Goal: Task Accomplishment & Management: Use online tool/utility

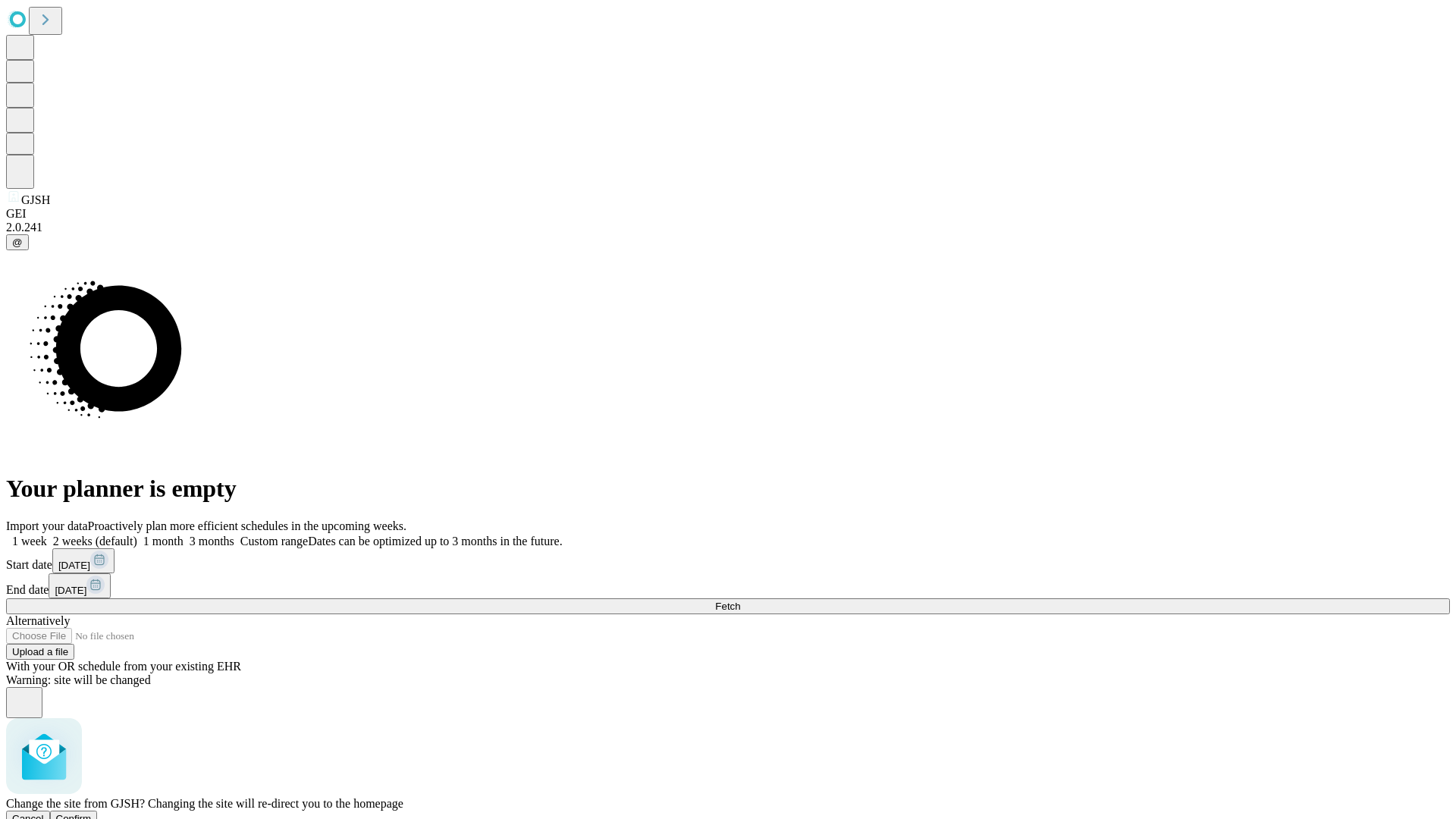
click at [92, 813] on span "Confirm" at bounding box center [74, 819] width 36 height 12
click at [183, 535] on label "1 month" at bounding box center [161, 541] width 47 height 13
click at [741, 601] on span "Fetch" at bounding box center [728, 607] width 25 height 12
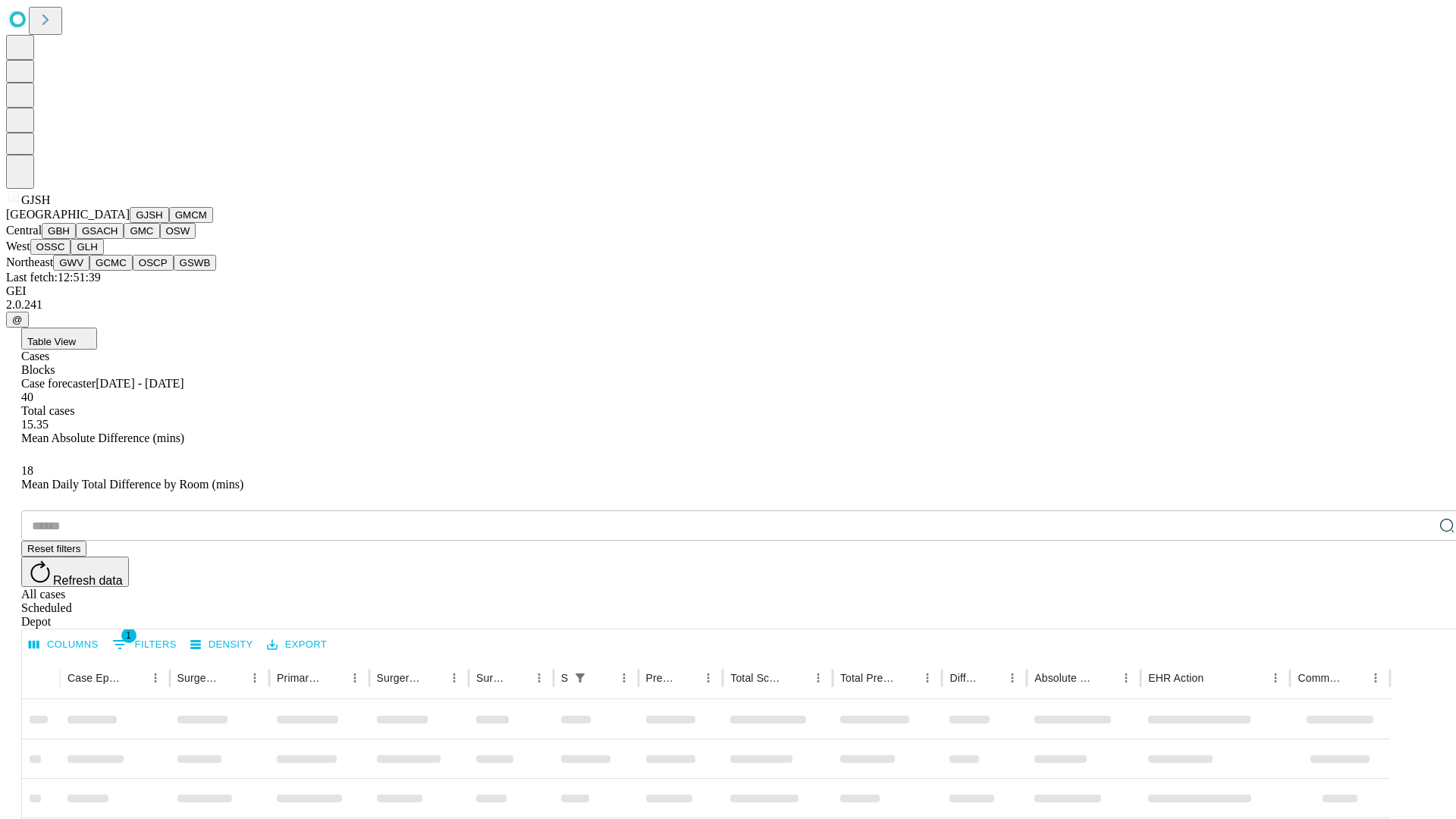
click at [169, 223] on button "GMCM" at bounding box center [190, 215] width 44 height 16
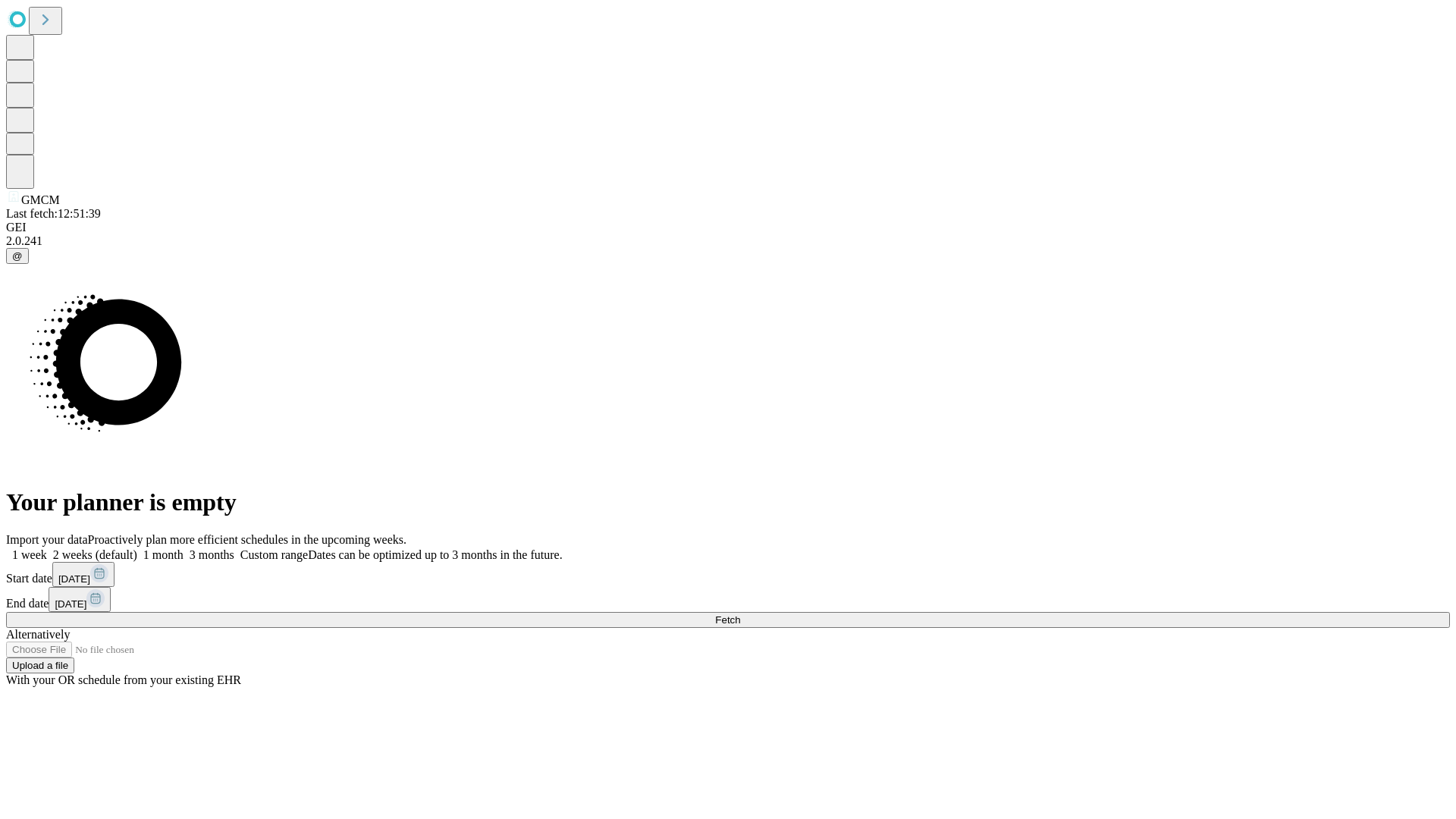
click at [741, 614] on span "Fetch" at bounding box center [728, 620] width 25 height 12
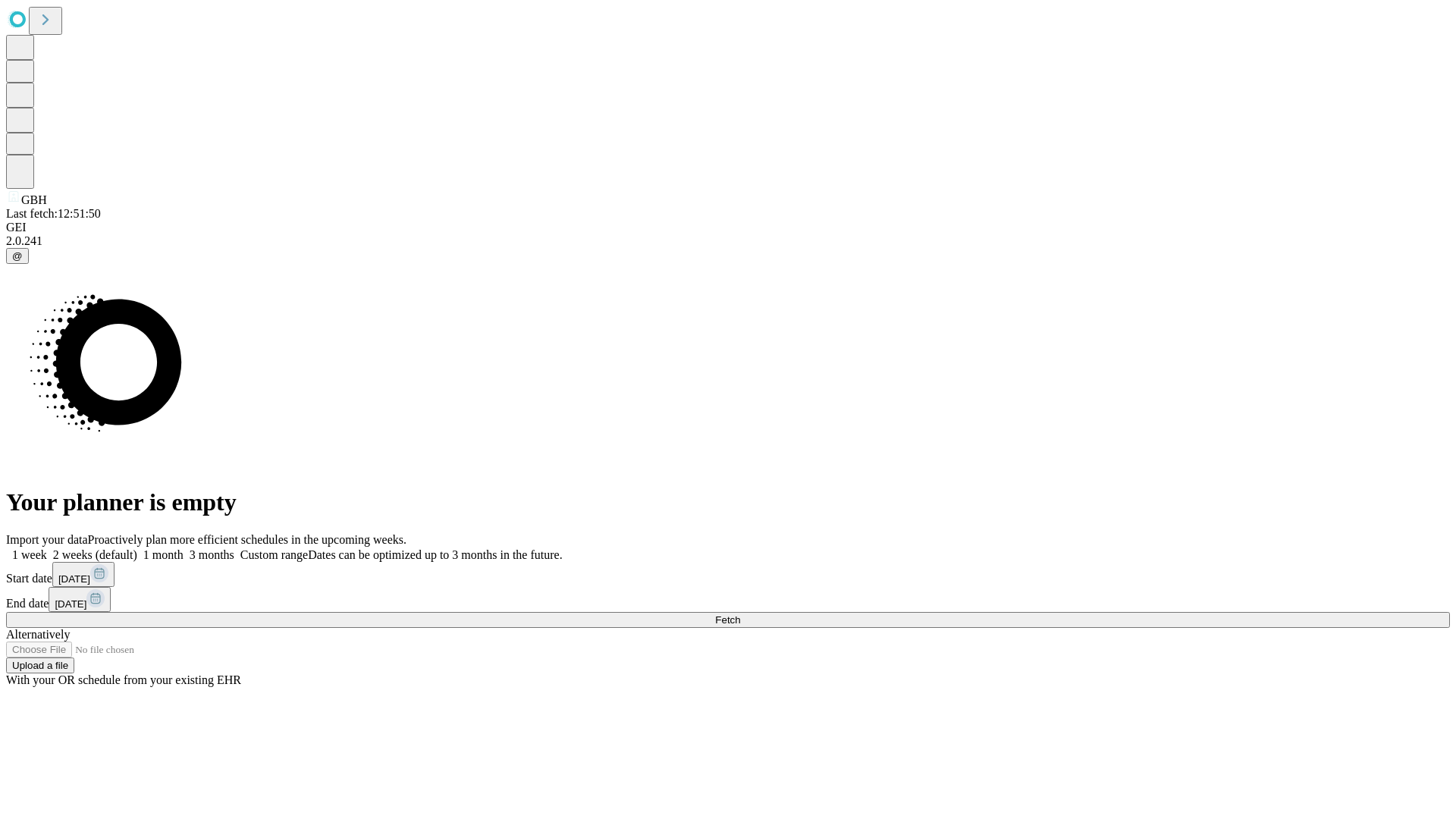
click at [183, 549] on label "1 month" at bounding box center [161, 554] width 47 height 13
click at [741, 614] on span "Fetch" at bounding box center [728, 620] width 25 height 12
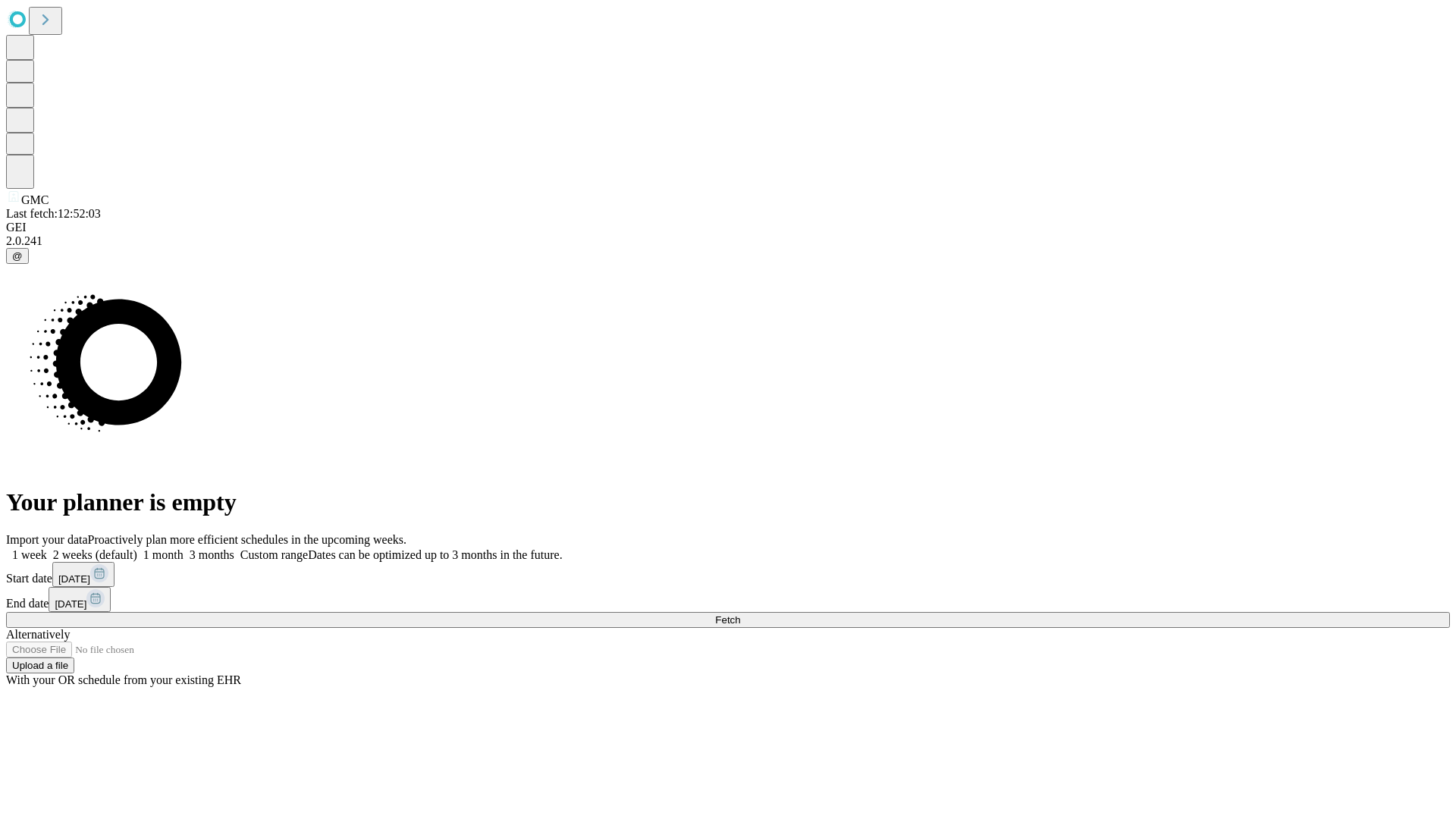
click at [183, 549] on label "1 month" at bounding box center [161, 554] width 47 height 13
click at [741, 614] on span "Fetch" at bounding box center [728, 620] width 25 height 12
click at [183, 549] on label "1 month" at bounding box center [161, 554] width 47 height 13
click at [741, 614] on span "Fetch" at bounding box center [728, 620] width 25 height 12
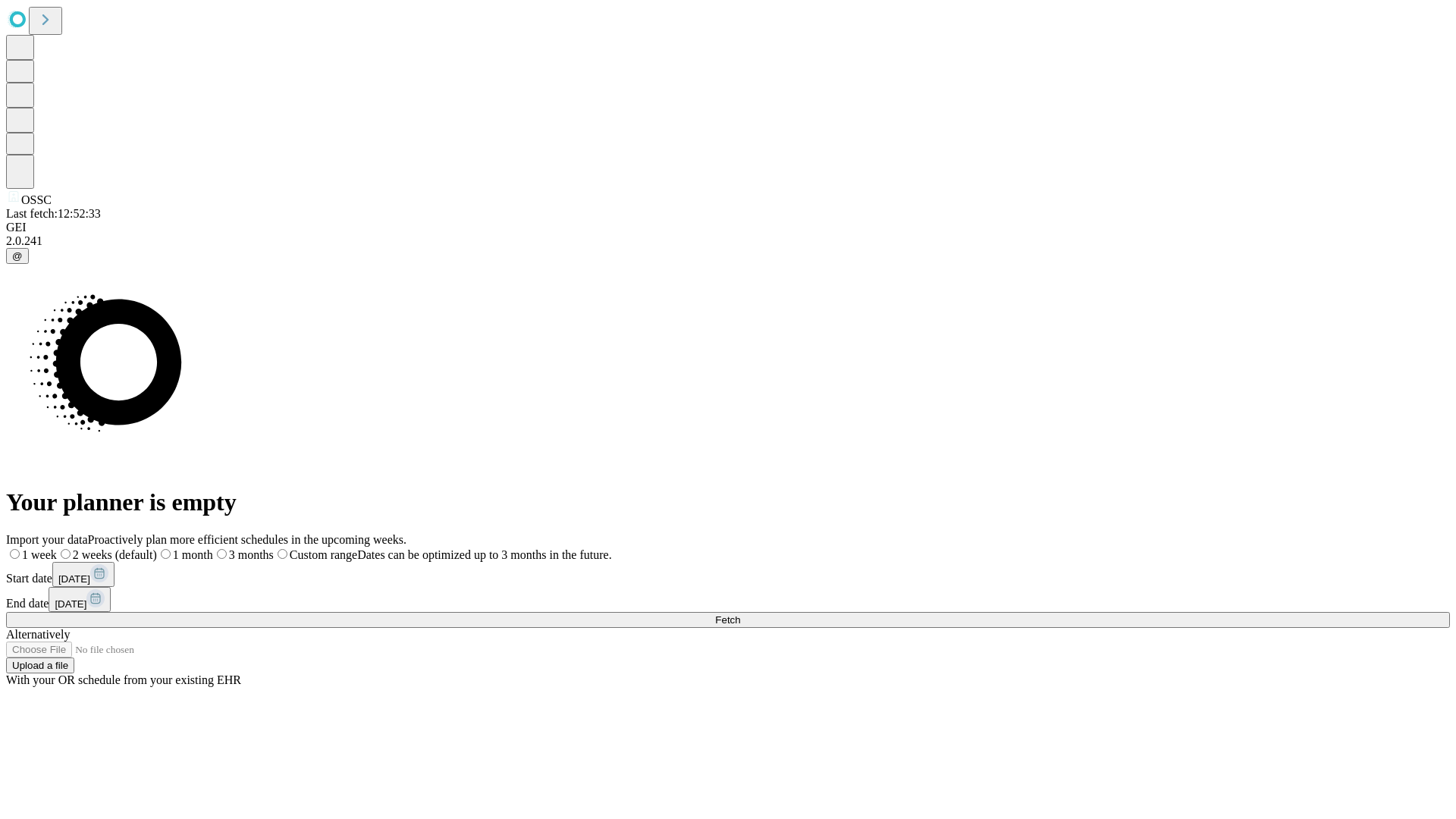
click at [213, 549] on label "1 month" at bounding box center [185, 554] width 56 height 13
click at [741, 614] on span "Fetch" at bounding box center [728, 620] width 25 height 12
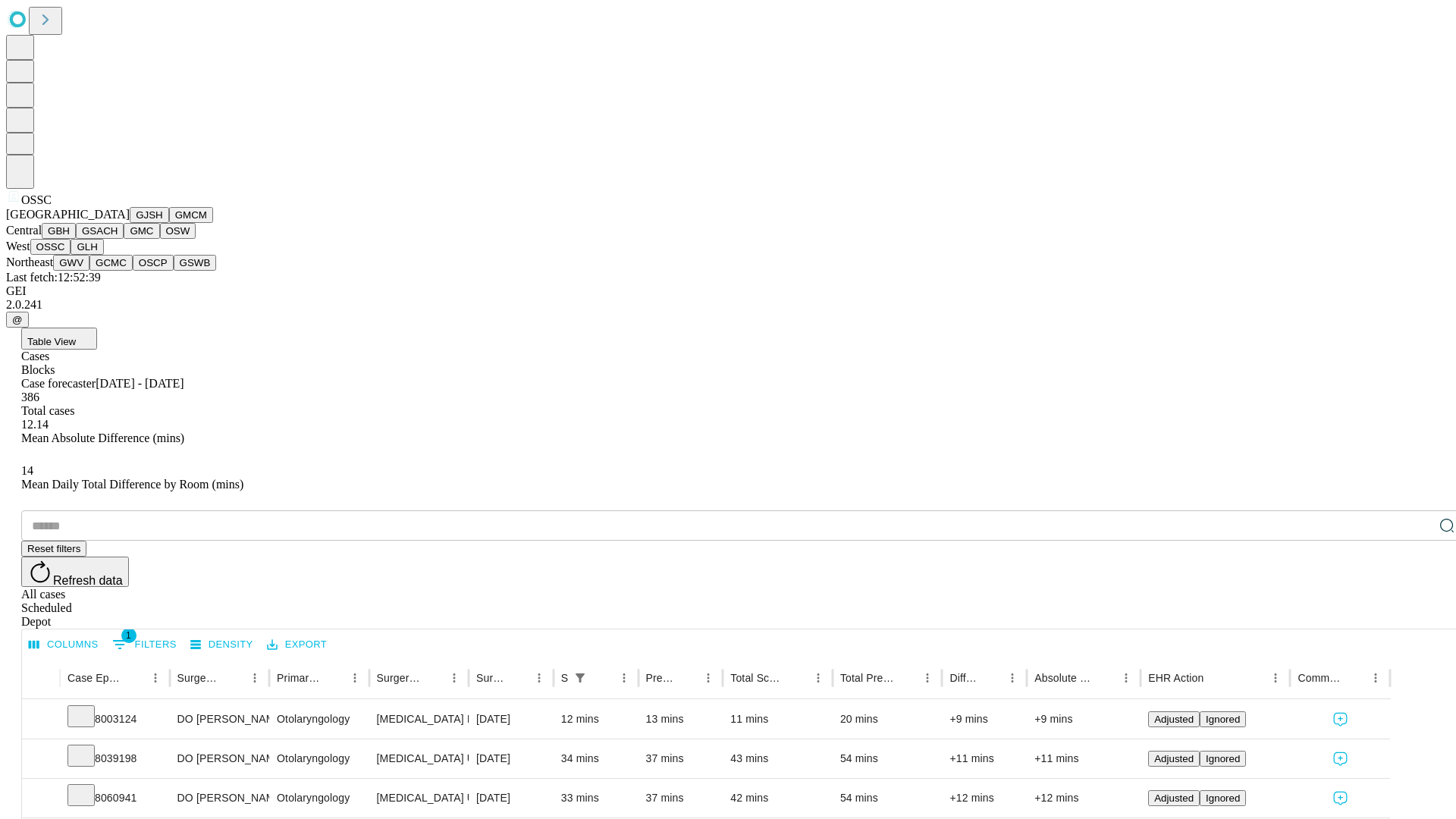
click at [103, 255] on button "GLH" at bounding box center [87, 246] width 33 height 16
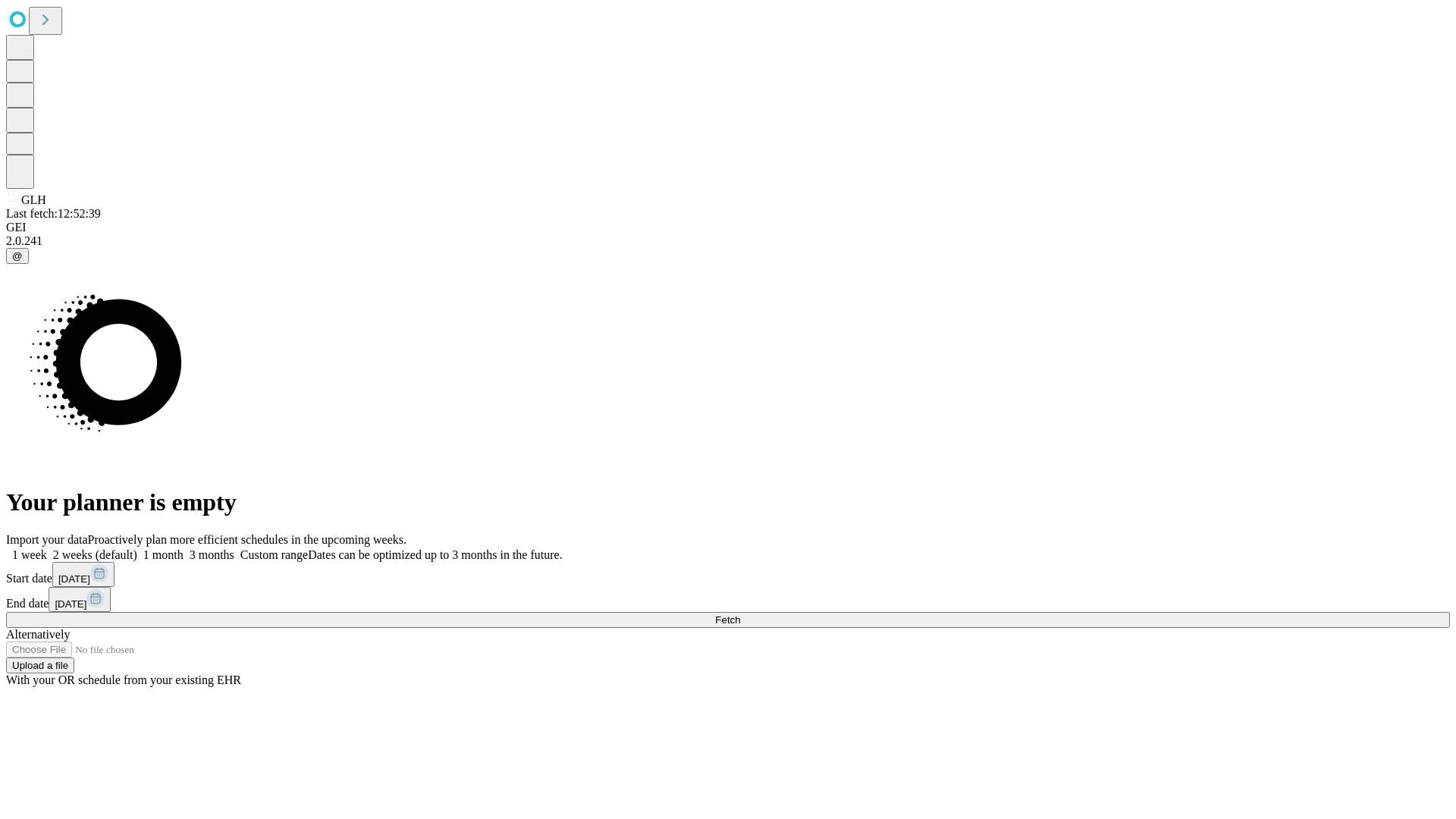
click at [183, 549] on label "1 month" at bounding box center [161, 554] width 47 height 13
click at [741, 614] on span "Fetch" at bounding box center [728, 620] width 25 height 12
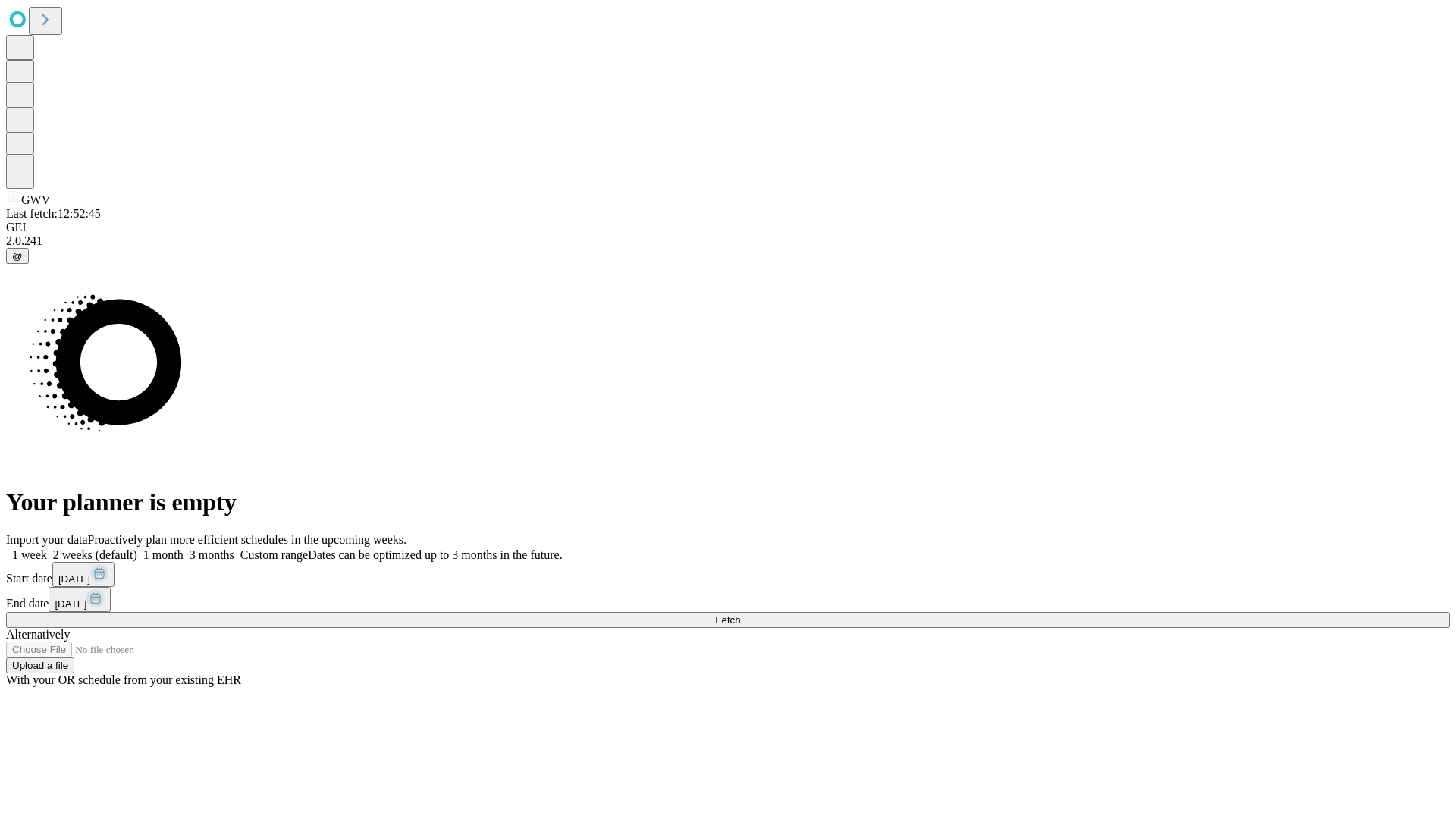
click at [183, 549] on label "1 month" at bounding box center [161, 554] width 47 height 13
click at [741, 614] on span "Fetch" at bounding box center [728, 620] width 25 height 12
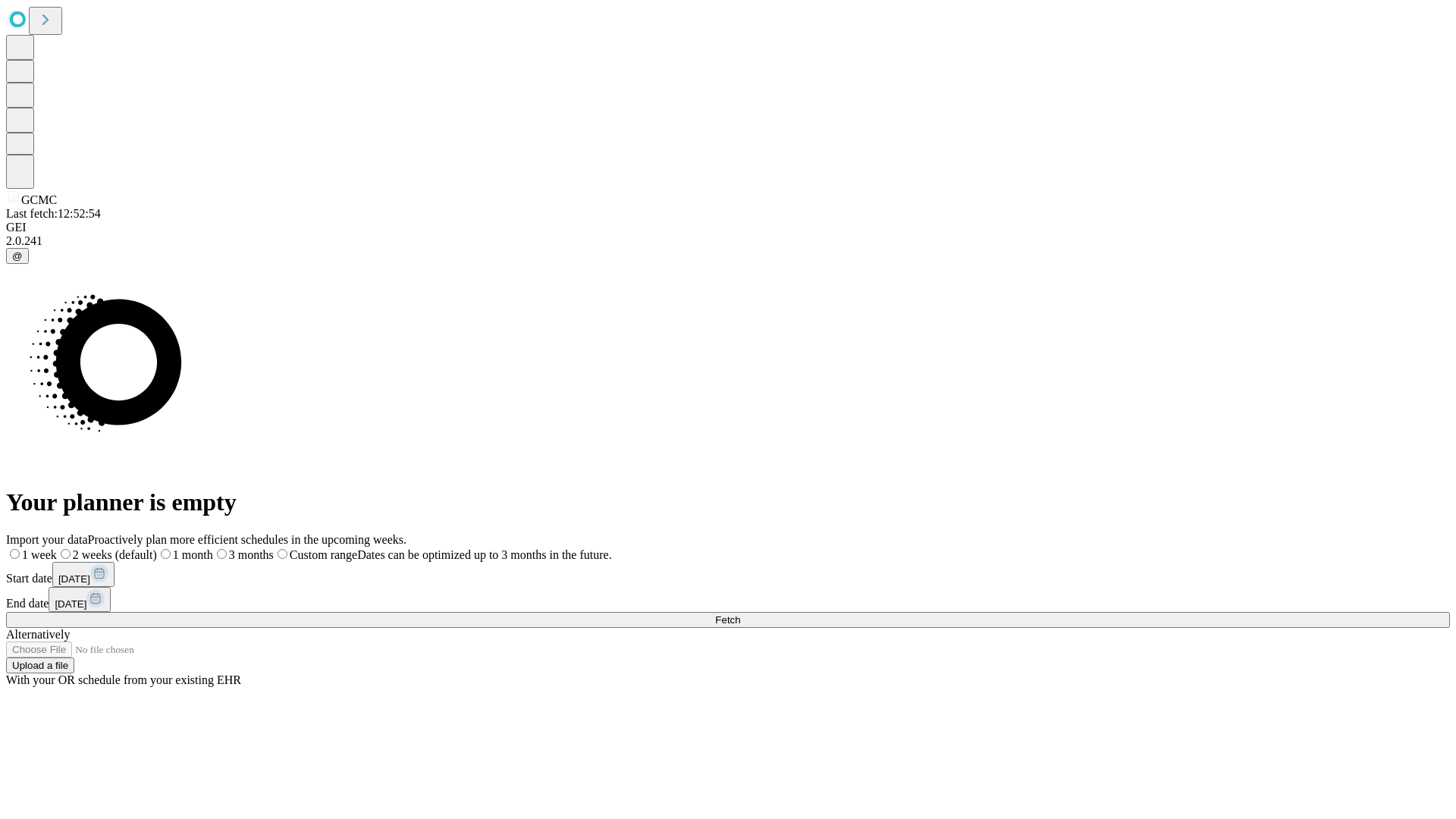
click at [213, 549] on label "1 month" at bounding box center [185, 554] width 56 height 13
click at [741, 614] on span "Fetch" at bounding box center [728, 620] width 25 height 12
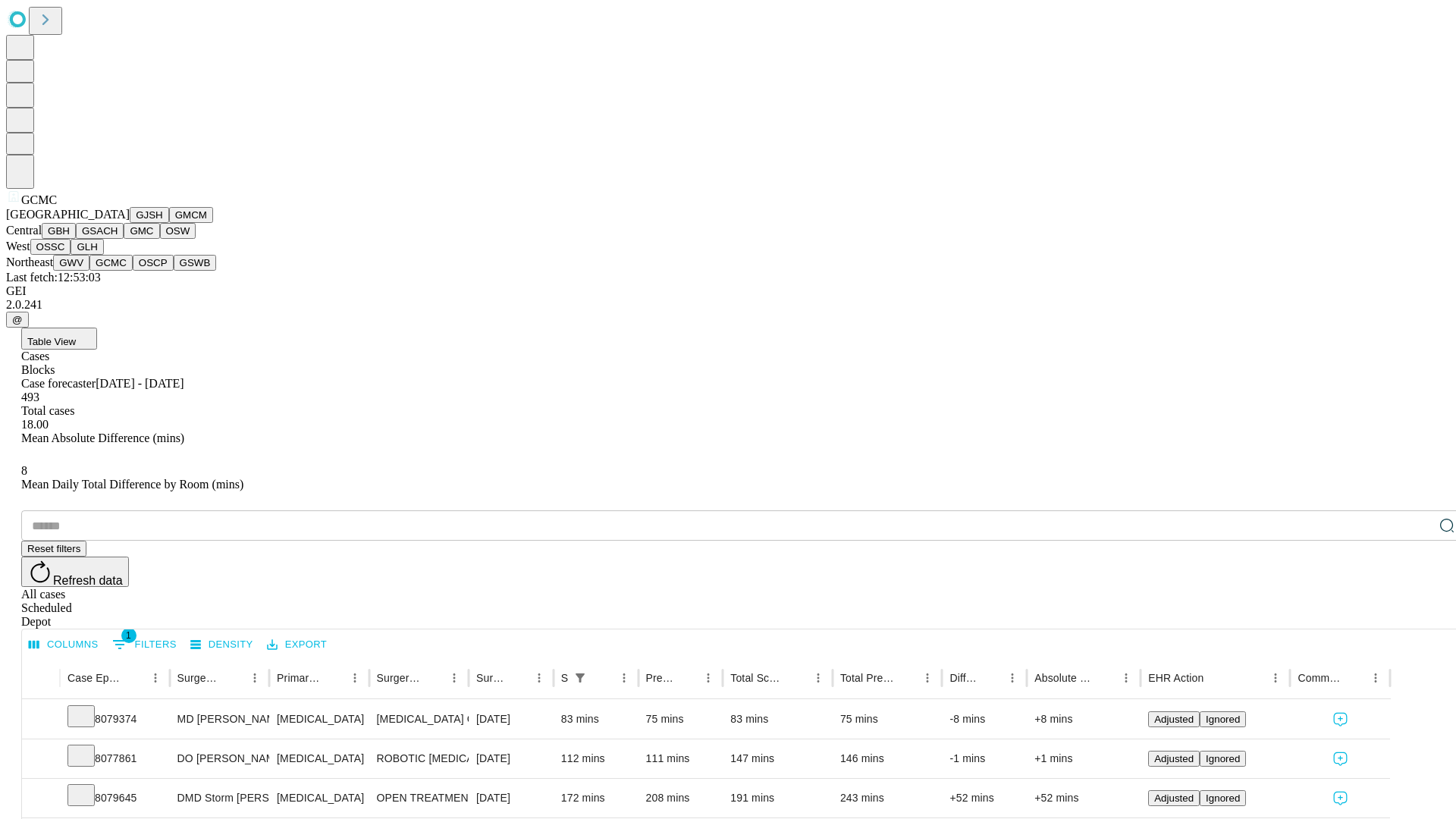
click at [133, 270] on button "OSCP" at bounding box center [153, 263] width 41 height 16
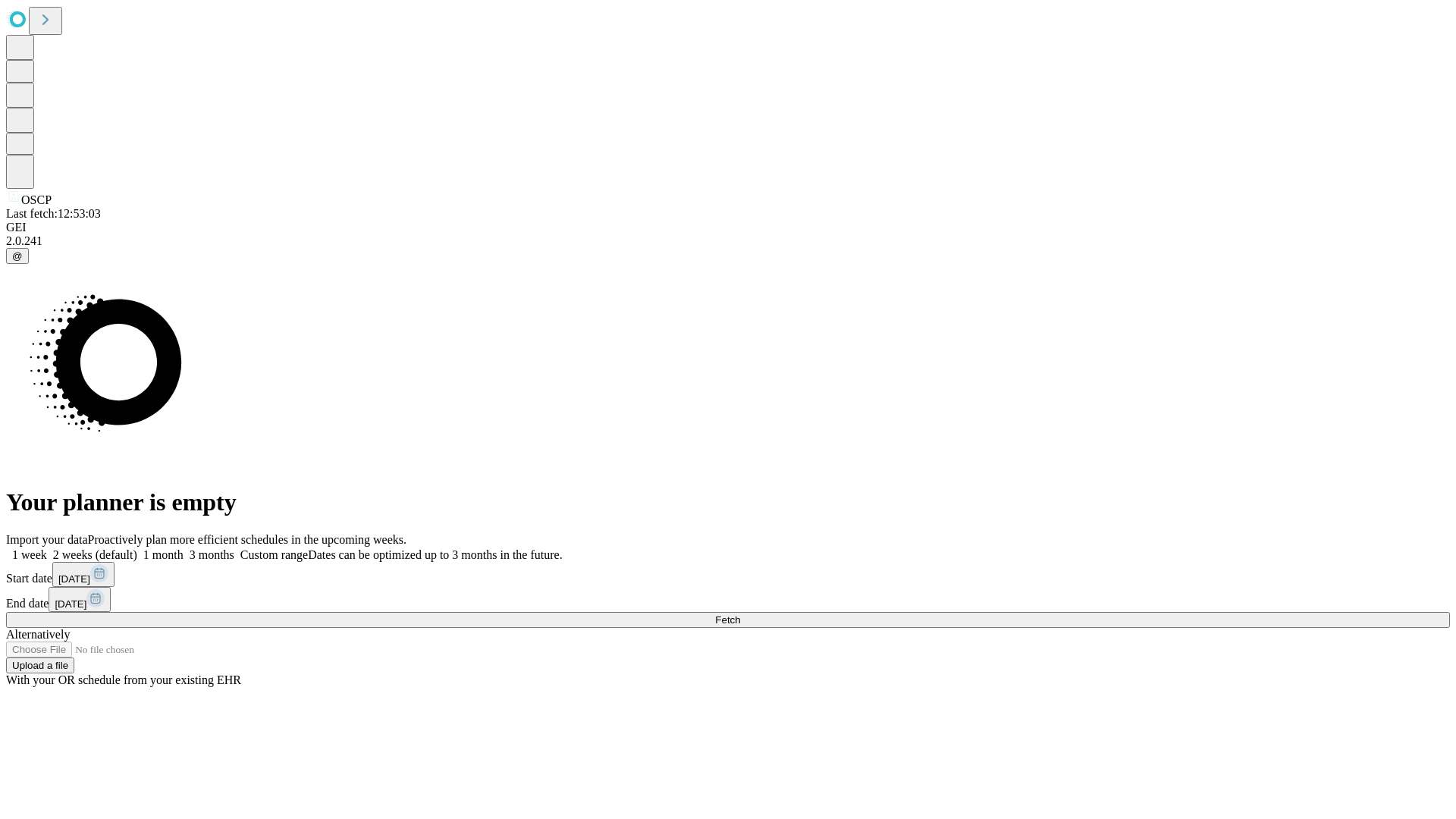
click at [183, 549] on label "1 month" at bounding box center [161, 554] width 47 height 13
click at [741, 614] on span "Fetch" at bounding box center [728, 620] width 25 height 12
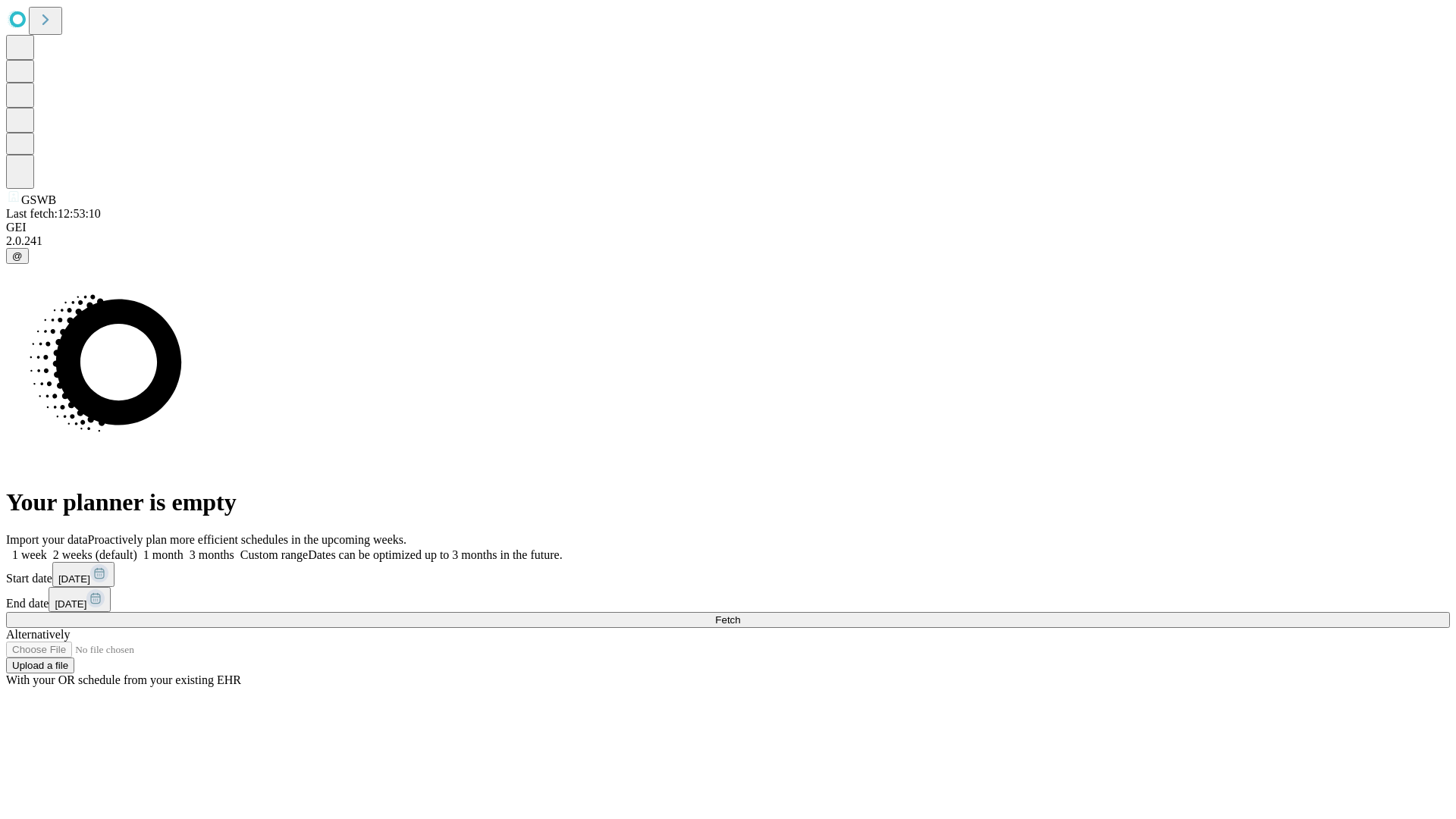
click at [183, 549] on label "1 month" at bounding box center [161, 554] width 47 height 13
click at [741, 614] on span "Fetch" at bounding box center [728, 620] width 25 height 12
